Goal: Communication & Community: Answer question/provide support

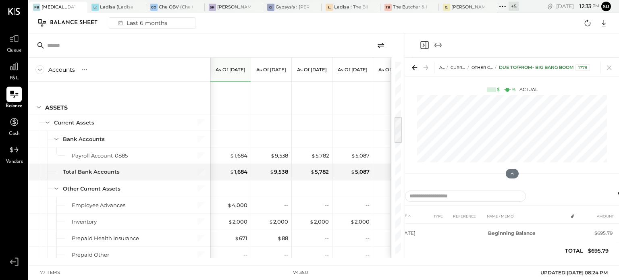
scroll to position [369, 0]
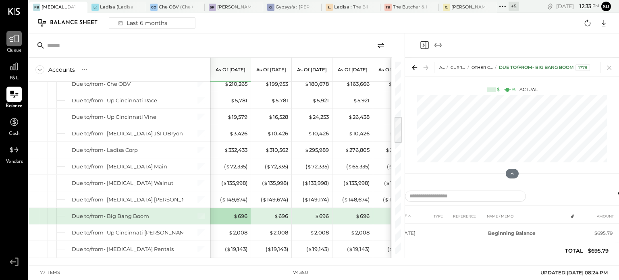
click at [12, 40] on icon at bounding box center [14, 39] width 10 height 8
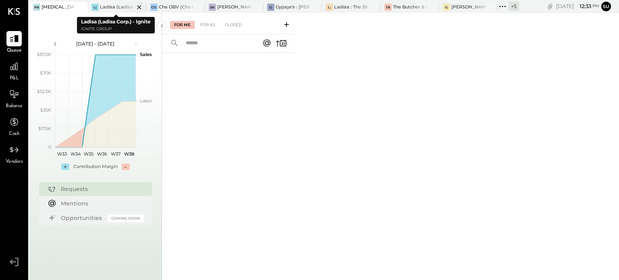
click at [111, 8] on div "Ladisa (Ladisa Corp.) - Ignite" at bounding box center [117, 7] width 34 height 6
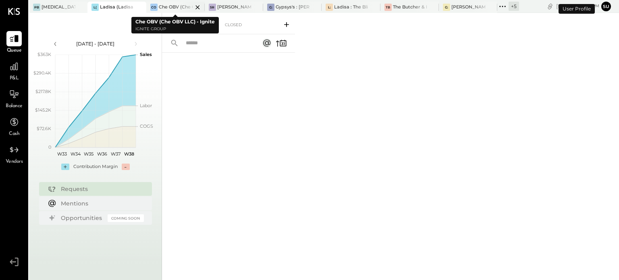
click at [174, 8] on div "Che OBV (Che OBV LLC) - Ignite" at bounding box center [176, 7] width 34 height 6
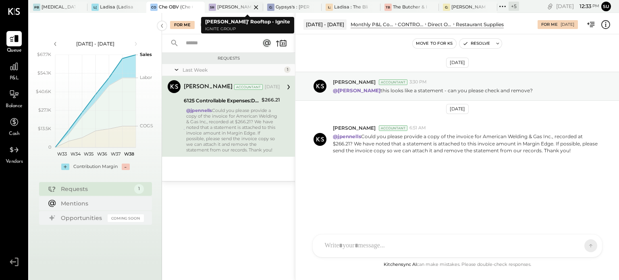
click at [230, 4] on div "[PERSON_NAME]' Rooftop - Ignite" at bounding box center [234, 7] width 34 height 6
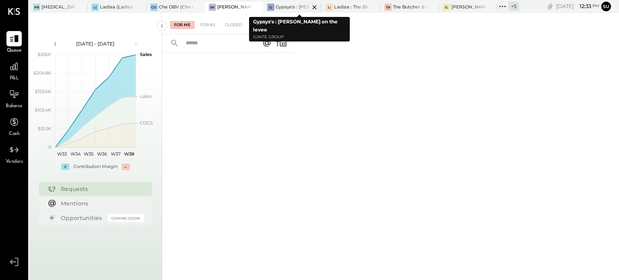
click at [294, 6] on div at bounding box center [307, 7] width 28 height 11
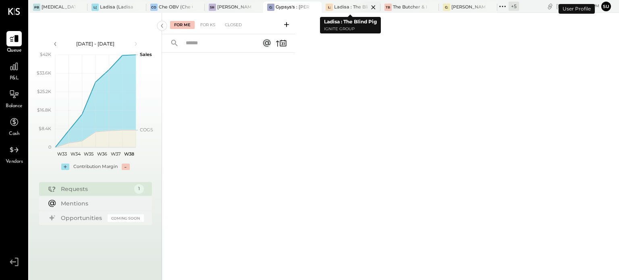
click at [353, 6] on div at bounding box center [366, 7] width 28 height 11
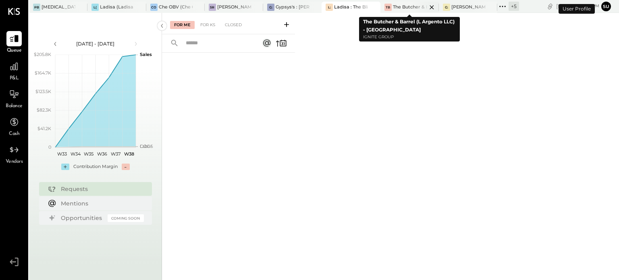
click at [398, 8] on div "The Butcher & Barrel (L Argento LLC) - [GEOGRAPHIC_DATA]" at bounding box center [410, 7] width 34 height 6
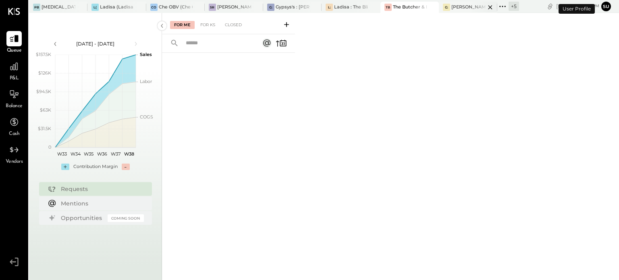
click at [457, 8] on div "[PERSON_NAME]'s : [PERSON_NAME]'s" at bounding box center [468, 7] width 34 height 6
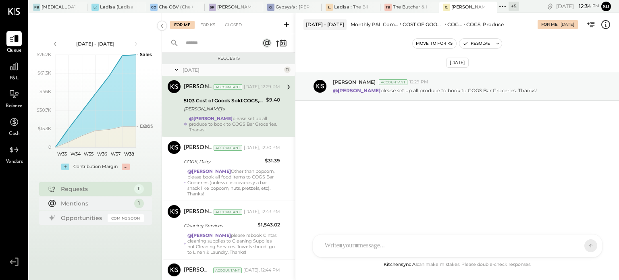
click at [438, 43] on button "Move to for ks" at bounding box center [433, 44] width 43 height 10
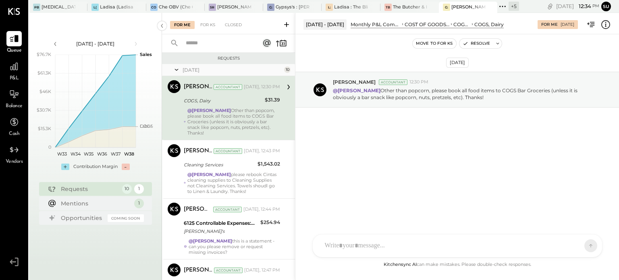
click at [430, 41] on button "Move to for ks" at bounding box center [433, 44] width 43 height 10
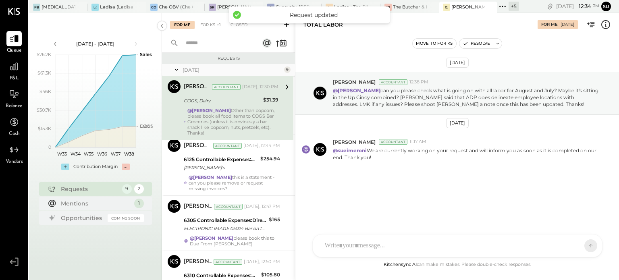
scroll to position [381, 0]
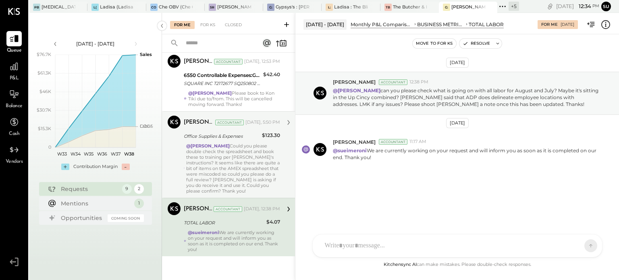
click at [265, 161] on div "@[PERSON_NAME] Could you please double check the spreadsheet and book these to …" at bounding box center [233, 168] width 94 height 51
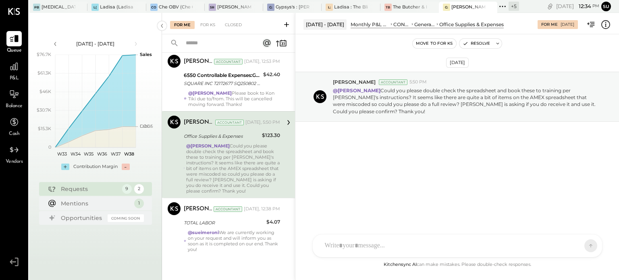
click at [424, 41] on button "Move to for ks" at bounding box center [433, 44] width 43 height 10
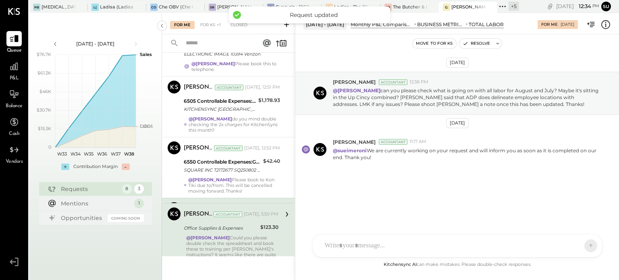
scroll to position [295, 0]
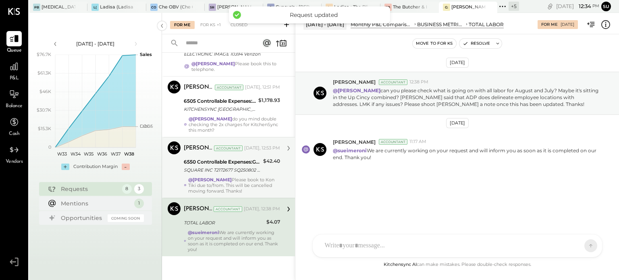
click at [274, 174] on div "$42.40" at bounding box center [271, 166] width 17 height 18
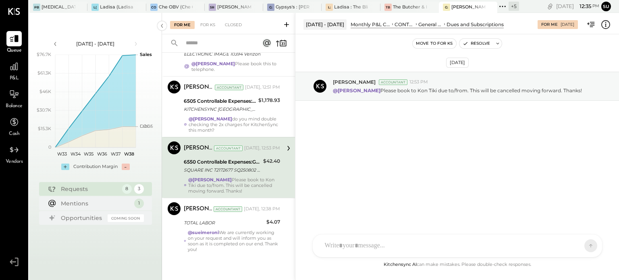
click at [429, 42] on button "Move to for ks" at bounding box center [433, 44] width 43 height 10
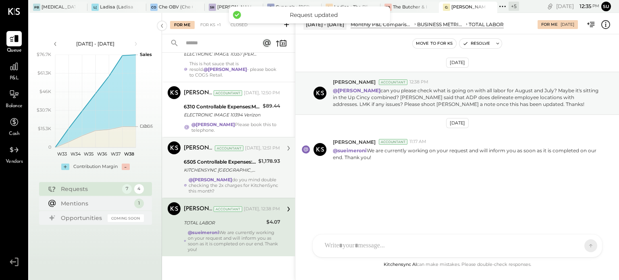
click at [279, 169] on div "[PERSON_NAME] Accountant [PERSON_NAME] Accountant [DATE], 12:51 PM 6505 Control…" at bounding box center [228, 167] width 133 height 61
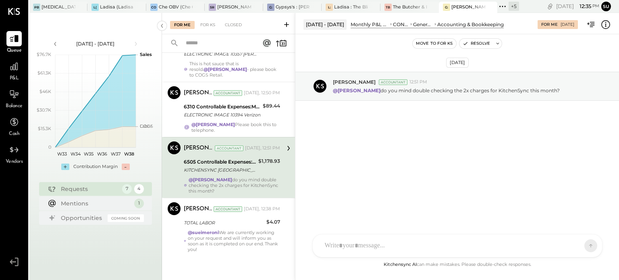
click at [426, 42] on button "Move to for ks" at bounding box center [433, 44] width 43 height 10
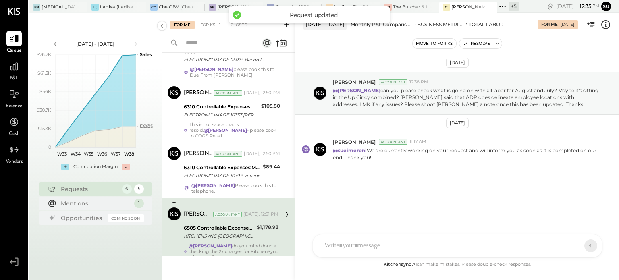
scroll to position [173, 0]
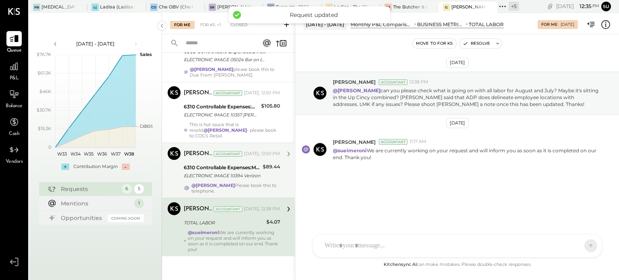
click at [279, 178] on div "[PERSON_NAME] Accountant [PERSON_NAME] Accountant [DATE], 12:50 PM 6310 Control…" at bounding box center [228, 170] width 133 height 55
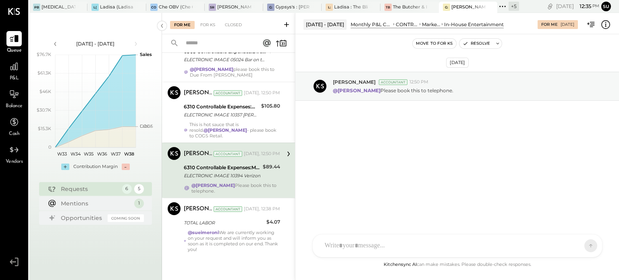
click at [426, 43] on button "Move to for ks" at bounding box center [433, 44] width 43 height 10
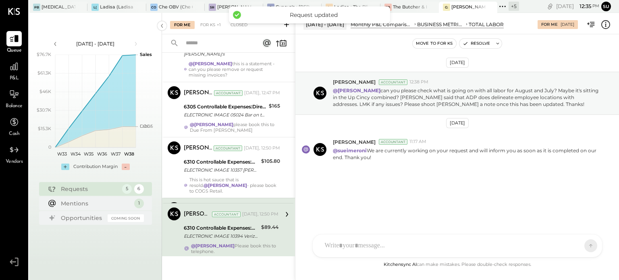
scroll to position [118, 0]
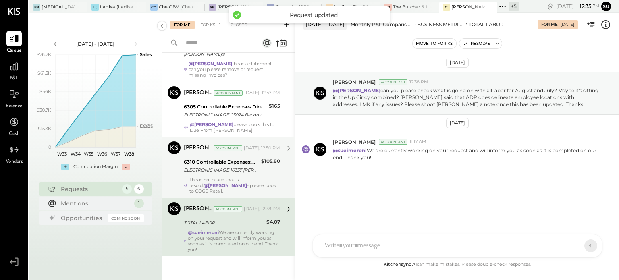
click at [279, 170] on div "[PERSON_NAME] Accountant [PERSON_NAME] Accountant [DATE], 12:50 PM 6310 Control…" at bounding box center [228, 167] width 133 height 61
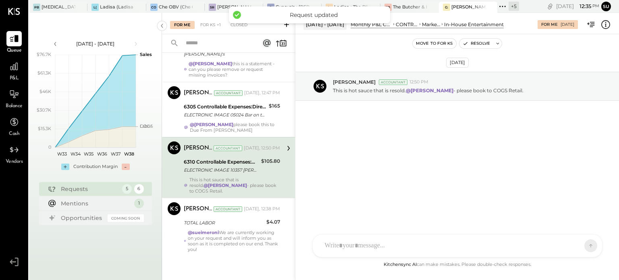
click at [429, 42] on button "Move to for ks" at bounding box center [433, 44] width 43 height 10
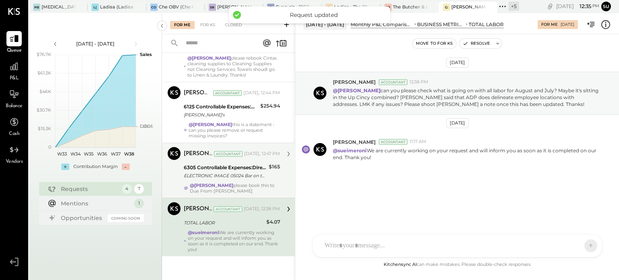
click at [277, 183] on div "@[PERSON_NAME] please book this to Due From [PERSON_NAME]" at bounding box center [235, 187] width 90 height 11
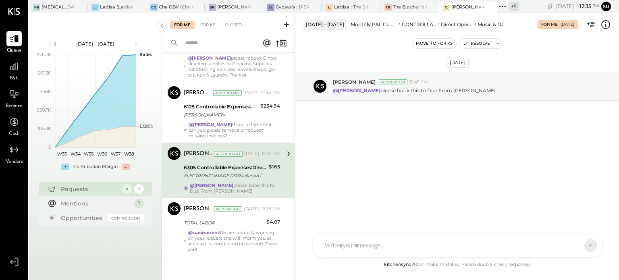
click at [433, 42] on button "Move to for ks" at bounding box center [433, 44] width 43 height 10
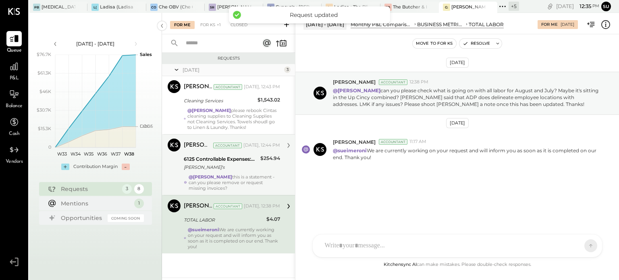
click at [268, 168] on div "$254.94" at bounding box center [270, 163] width 20 height 18
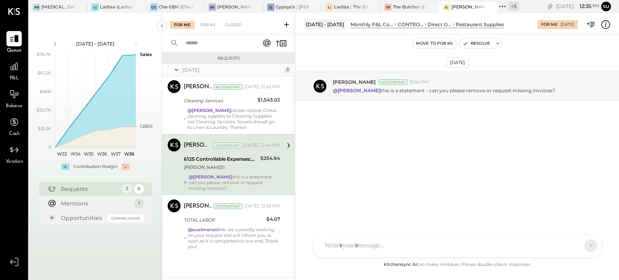
click at [420, 41] on button "Move to for ks" at bounding box center [433, 44] width 43 height 10
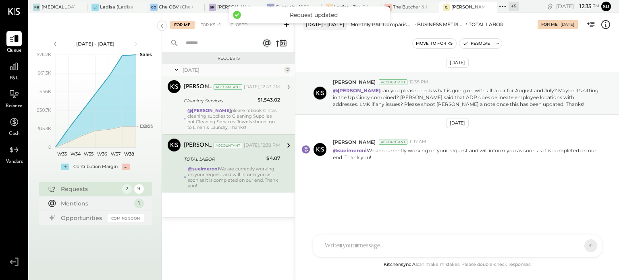
click at [279, 119] on div "@Mohammadsalkin Ansari please rebook Cintas cleaning supplies to Cleaning Suppl…" at bounding box center [233, 119] width 93 height 23
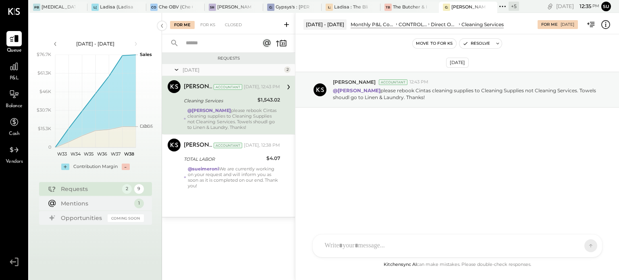
click at [426, 40] on button "Move to for ks" at bounding box center [433, 44] width 43 height 10
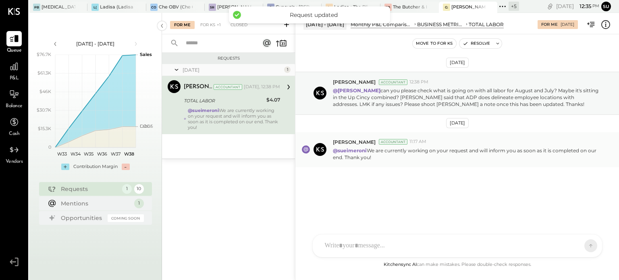
click at [361, 142] on span "[PERSON_NAME]" at bounding box center [354, 142] width 43 height 7
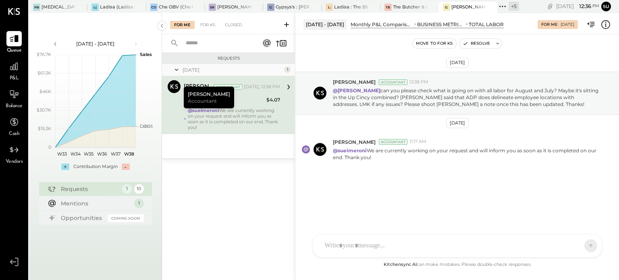
click at [503, 3] on icon at bounding box center [502, 6] width 10 height 10
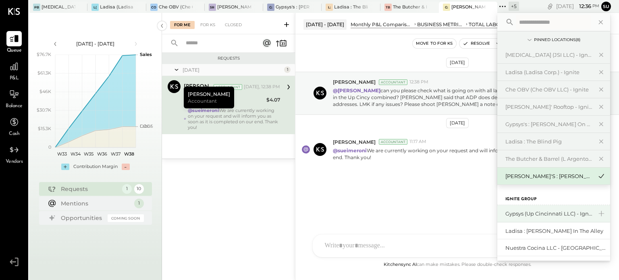
click at [521, 211] on div "Gypsys (Up Cincinnati LLC) - Ignite" at bounding box center [548, 214] width 87 height 8
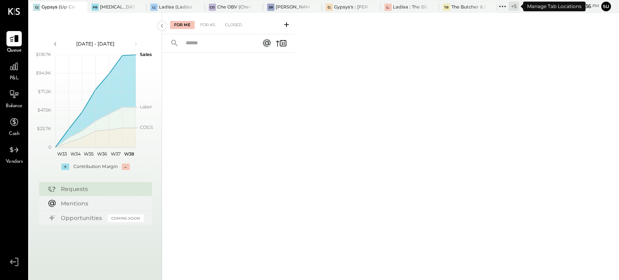
click at [501, 4] on icon at bounding box center [502, 6] width 10 height 10
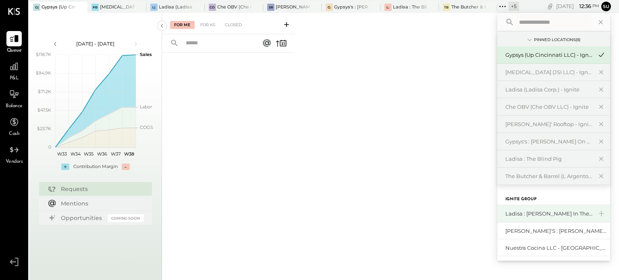
click at [515, 212] on div "Ladisa : [PERSON_NAME] in the Alley" at bounding box center [548, 214] width 87 height 8
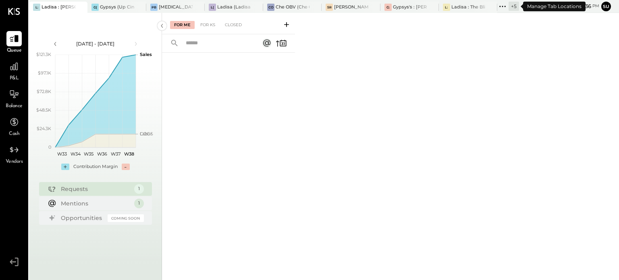
click at [503, 2] on icon at bounding box center [502, 6] width 10 height 10
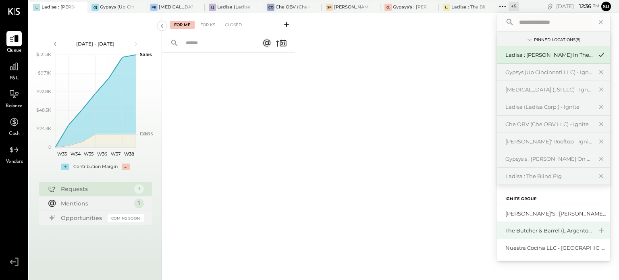
scroll to position [35, 0]
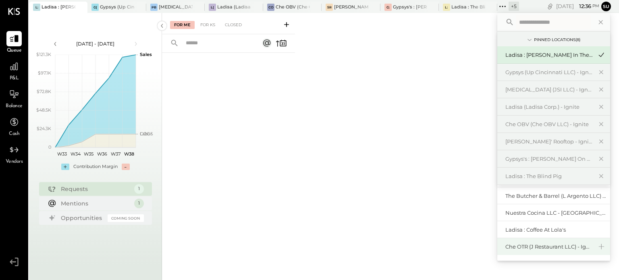
click at [519, 244] on div "Che OTR (J Restaurant LLC) - Ignite" at bounding box center [548, 247] width 87 height 8
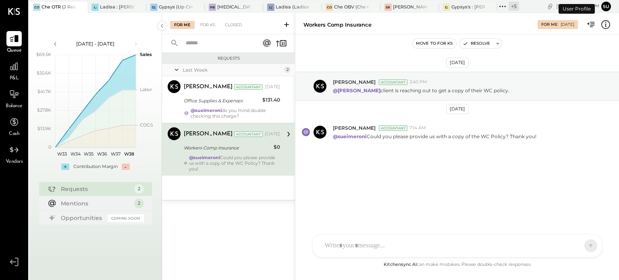
click at [519, 244] on div "AM [PERSON_NAME] imeronijuan MA [PERSON_NAME] jpennells J jpeyton S sueimeroni …" at bounding box center [457, 245] width 290 height 23
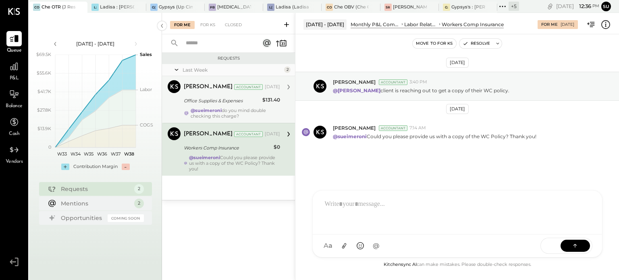
click at [272, 114] on div "@sueimeroni do you mind double checking this charge?" at bounding box center [234, 113] width 89 height 11
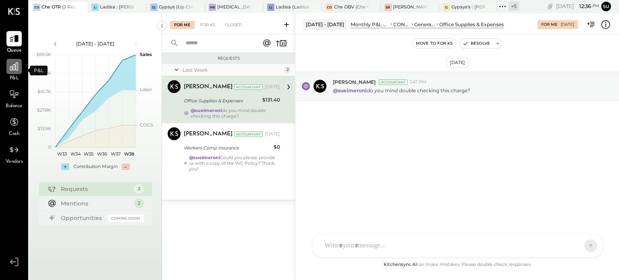
click at [19, 66] on icon at bounding box center [14, 66] width 10 height 10
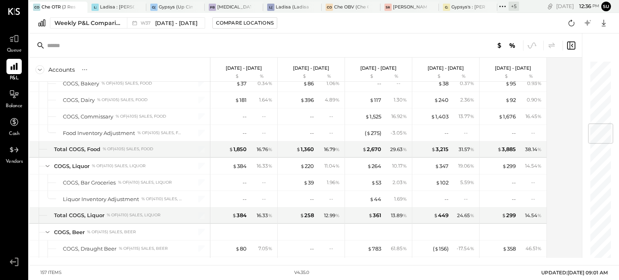
scroll to position [534, 0]
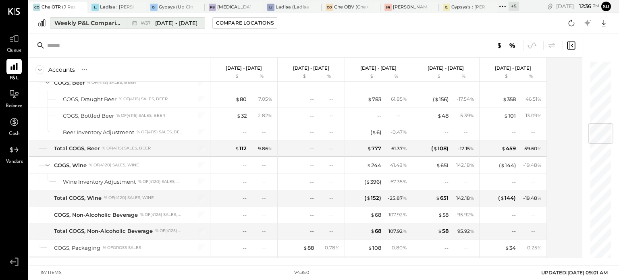
click at [101, 22] on div "Weekly P&L Comparison" at bounding box center [88, 23] width 68 height 8
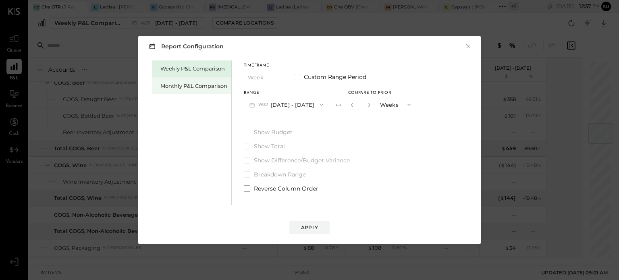
click at [177, 84] on div "Monthly P&L Comparison" at bounding box center [193, 86] width 67 height 8
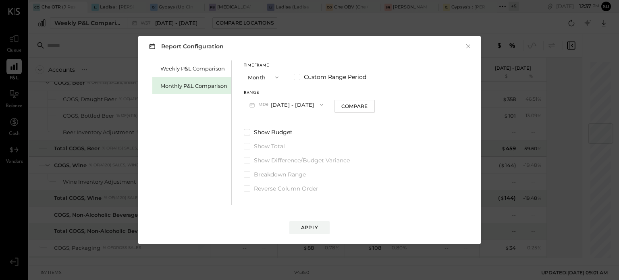
click at [288, 103] on button "M09 [DATE] - [DATE]" at bounding box center [286, 104] width 85 height 15
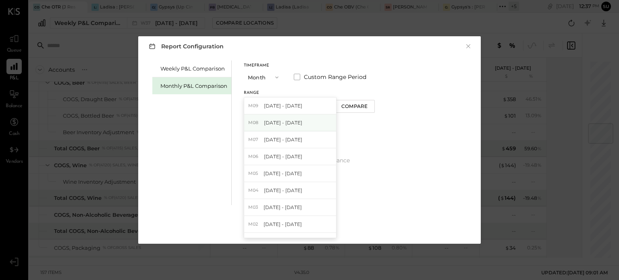
click at [277, 123] on span "[DATE] - [DATE]" at bounding box center [283, 122] width 38 height 7
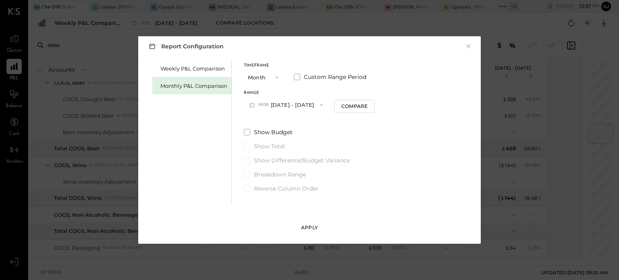
click at [301, 230] on div "Apply" at bounding box center [309, 227] width 17 height 7
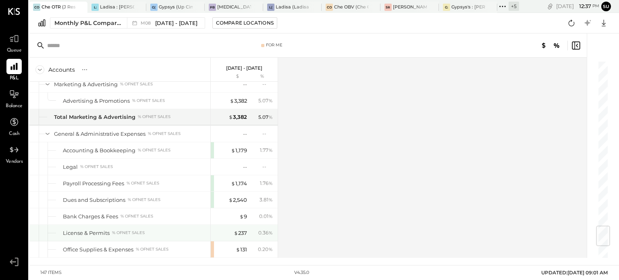
scroll to position [1447, 0]
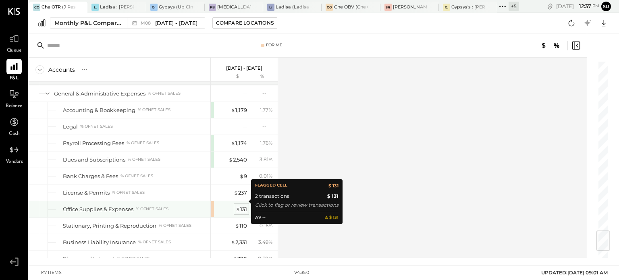
click at [246, 205] on div "$ 131" at bounding box center [241, 209] width 11 height 8
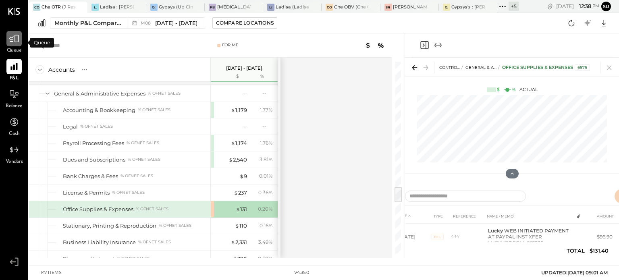
click at [14, 39] on icon at bounding box center [14, 38] width 10 height 10
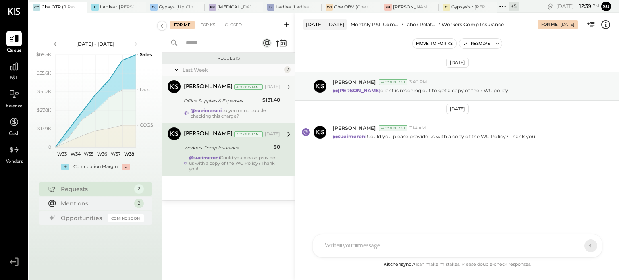
click at [255, 94] on div "[PERSON_NAME] Accountant [DATE] Office Supplies & Expenses $131.40 @sueimeroni …" at bounding box center [232, 99] width 96 height 39
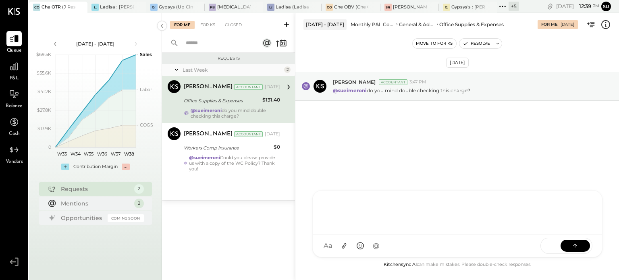
click at [337, 250] on div "AM [PERSON_NAME] I imeronijuan MA [PERSON_NAME] jpennells J jpeyton S sueimeron…" at bounding box center [457, 223] width 290 height 67
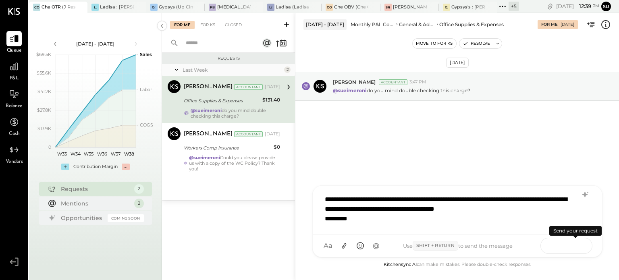
click at [569, 247] on button at bounding box center [574, 245] width 29 height 12
